Goal: Find specific page/section: Find specific page/section

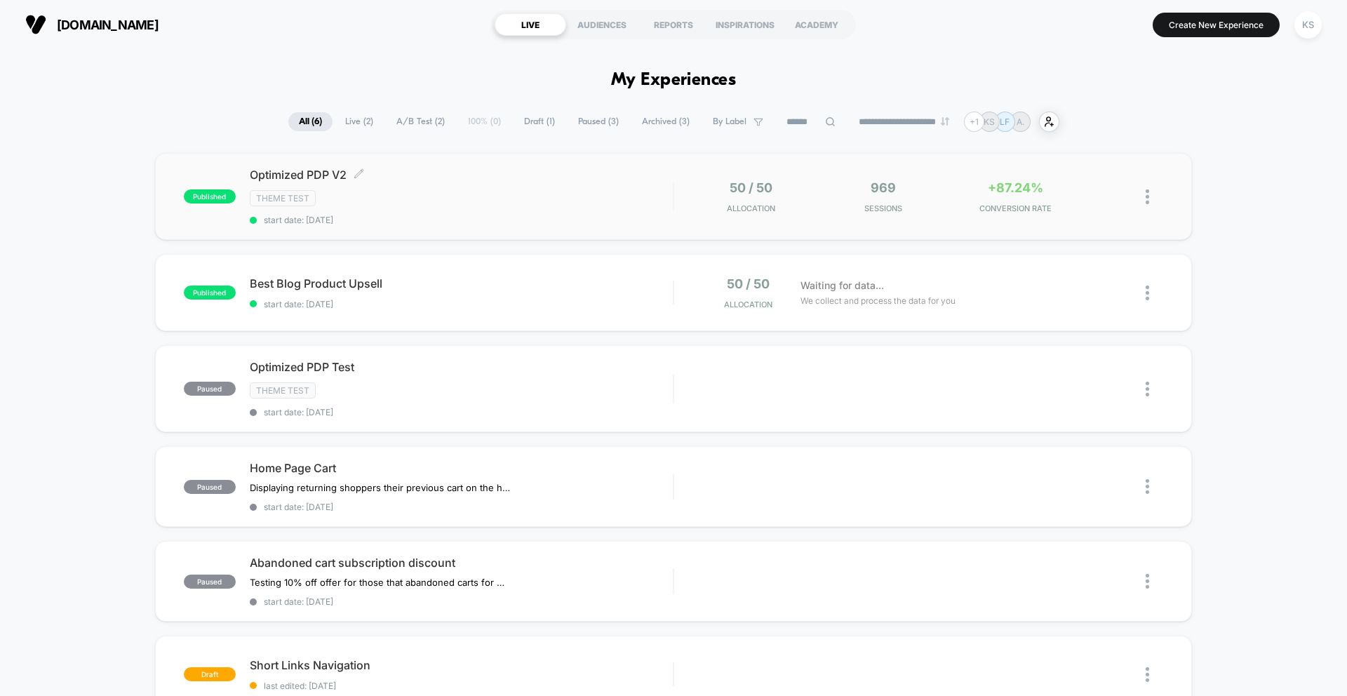
click at [279, 191] on span "Theme Test" at bounding box center [283, 198] width 66 height 16
